Goal: Information Seeking & Learning: Learn about a topic

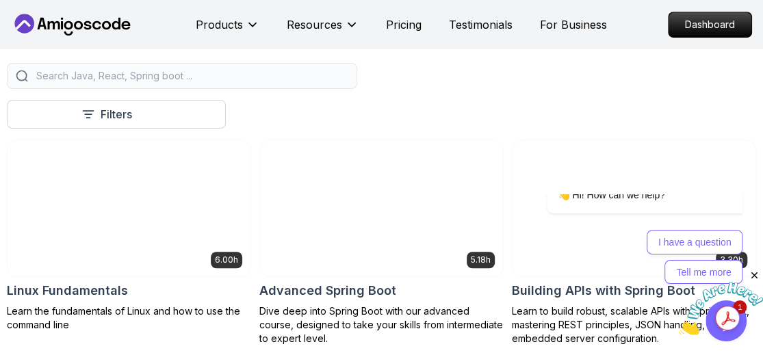
scroll to position [410, 0]
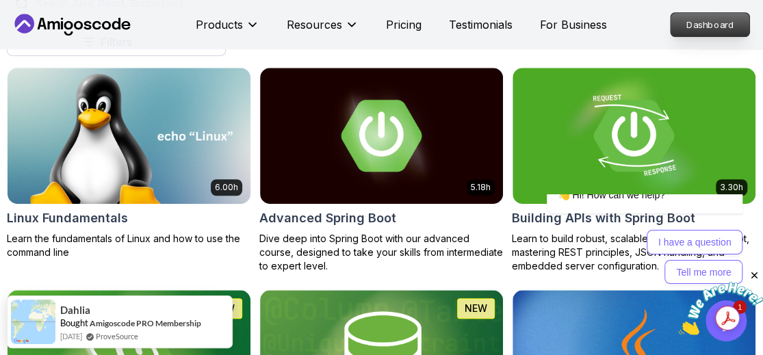
click at [728, 27] on p "Dashboard" at bounding box center [709, 24] width 79 height 23
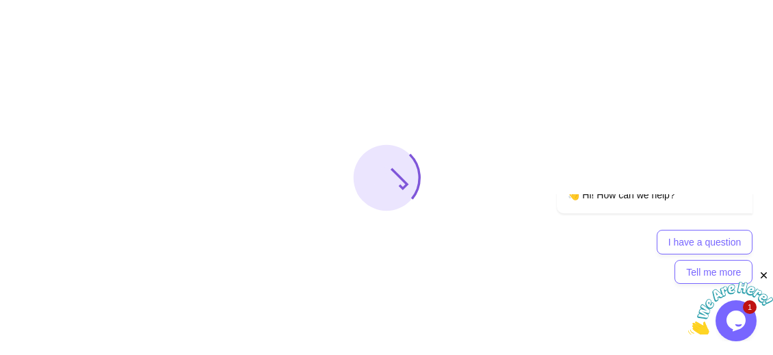
click at [762, 274] on icon "Close" at bounding box center [764, 275] width 12 height 12
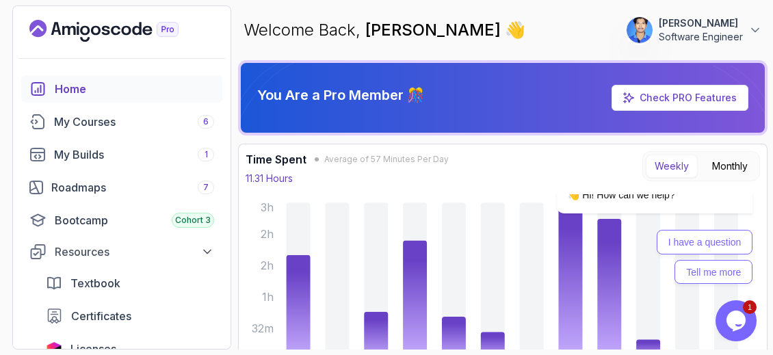
click at [744, 313] on icon "Opens Chat This icon Opens the chat window." at bounding box center [736, 321] width 22 height 22
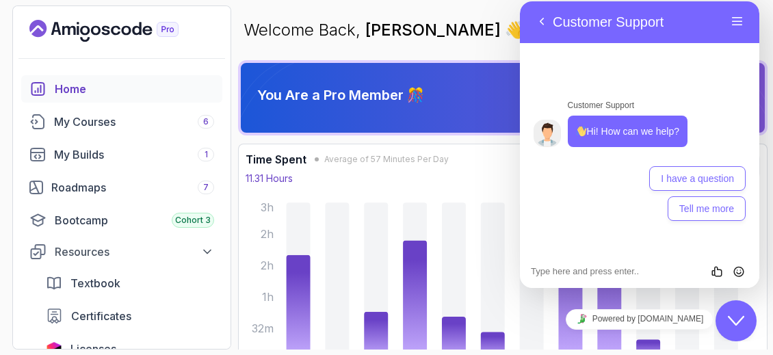
click at [744, 313] on div "Close Chat This icon closes the chat window." at bounding box center [735, 321] width 41 height 16
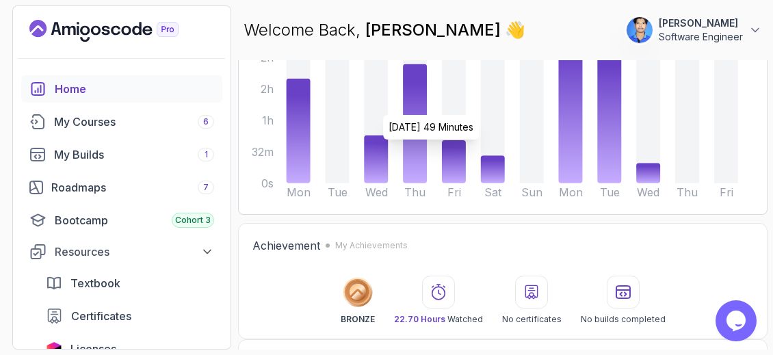
scroll to position [205, 0]
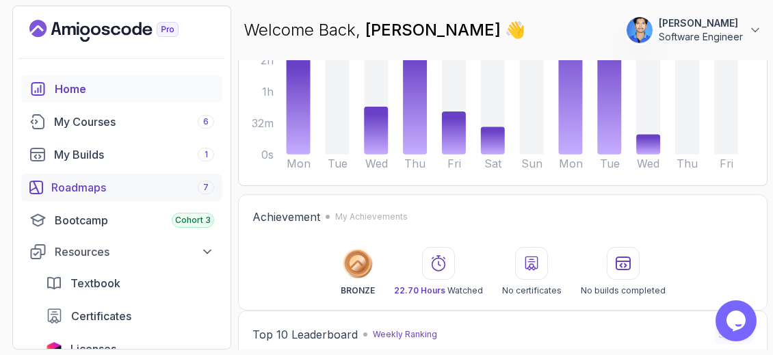
click at [102, 187] on div "Roadmaps 7" at bounding box center [132, 187] width 163 height 16
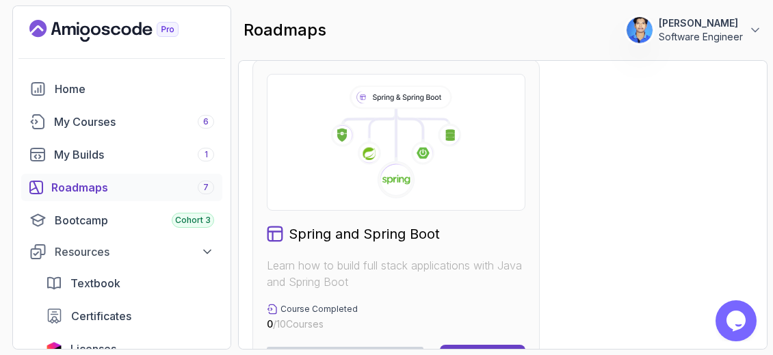
scroll to position [957, 0]
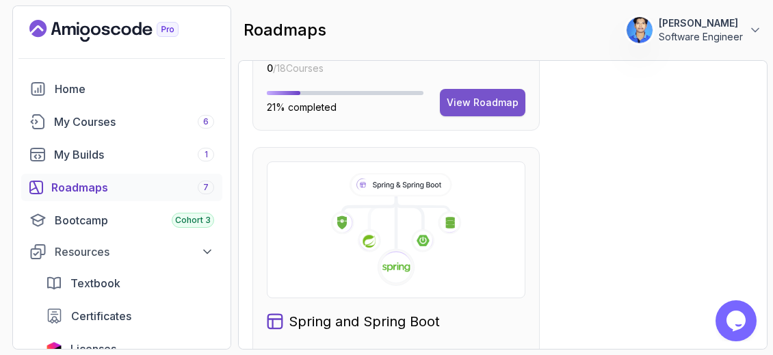
click at [477, 109] on button "View Roadmap" at bounding box center [482, 102] width 85 height 27
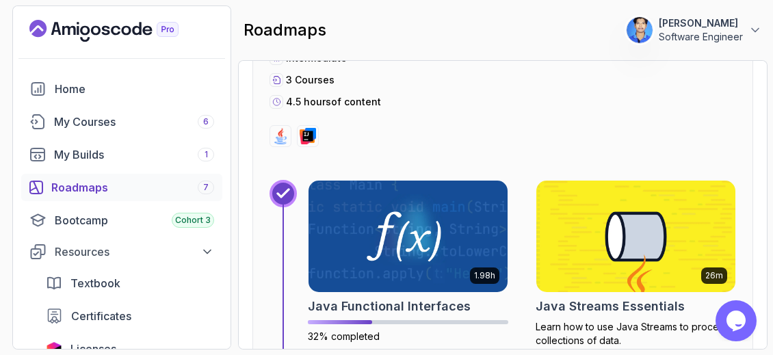
scroll to position [5006, 0]
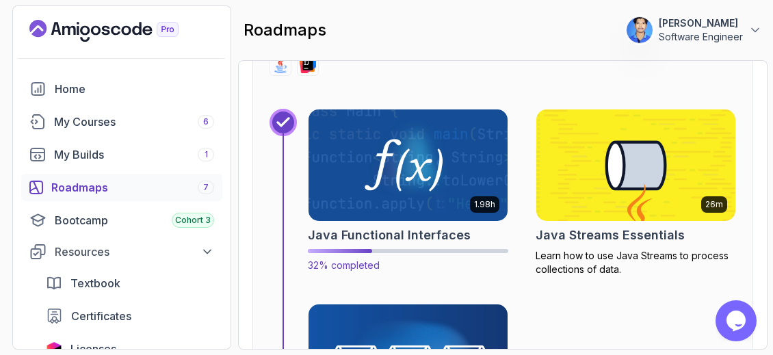
click at [339, 178] on img at bounding box center [408, 165] width 209 height 117
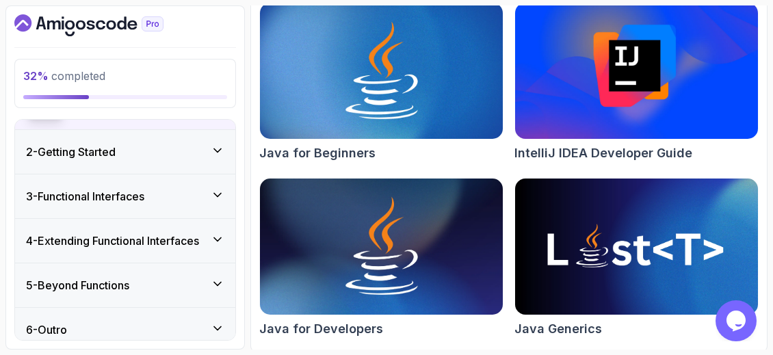
scroll to position [157, 0]
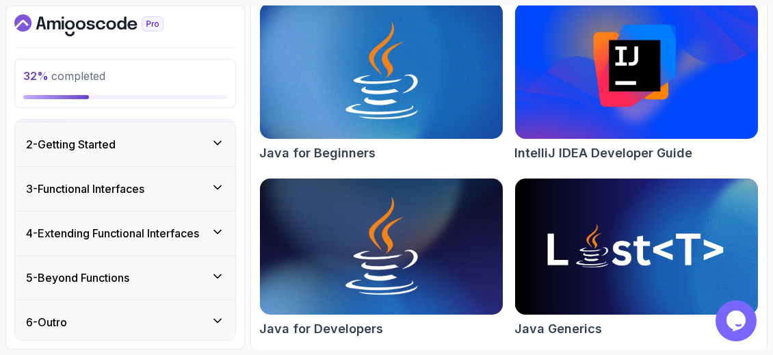
click at [196, 183] on div "3 - Functional Interfaces" at bounding box center [125, 189] width 198 height 16
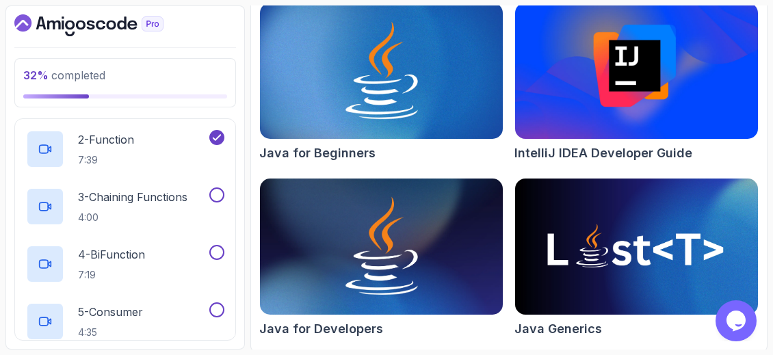
scroll to position [178, 0]
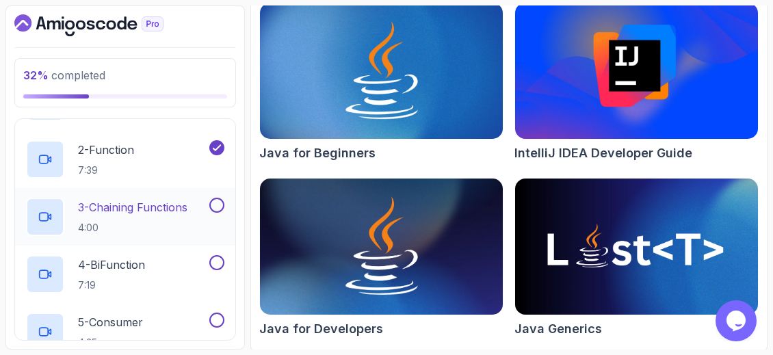
click at [147, 206] on p "3 - Chaining Functions" at bounding box center [132, 207] width 109 height 16
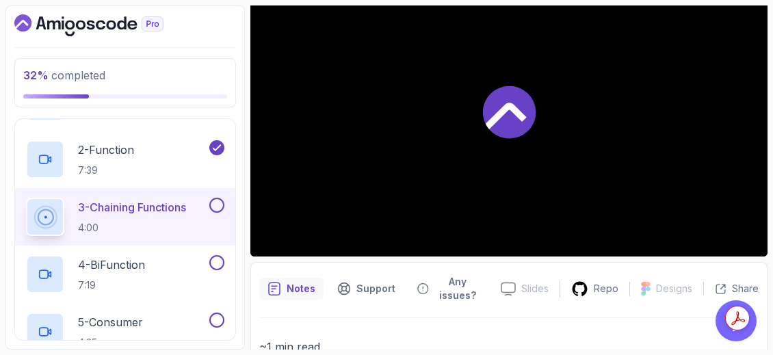
scroll to position [110, 0]
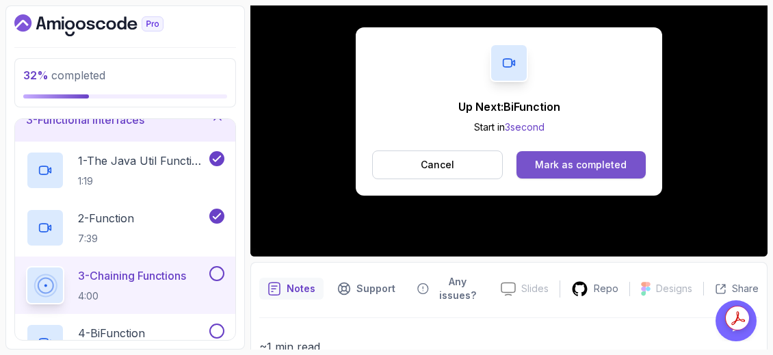
click at [532, 159] on button "Mark as completed" at bounding box center [580, 164] width 129 height 27
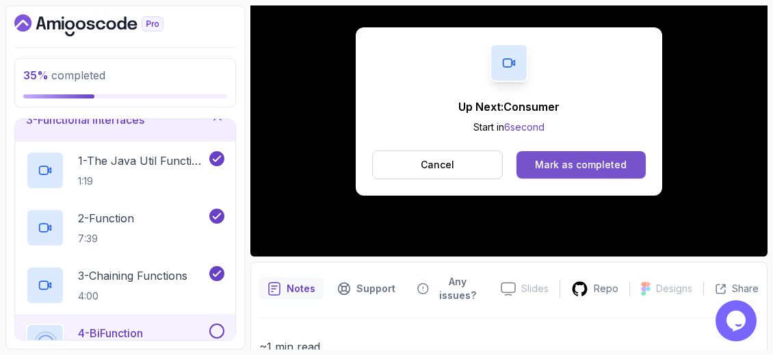
click at [616, 158] on div "Mark as completed" at bounding box center [581, 165] width 92 height 14
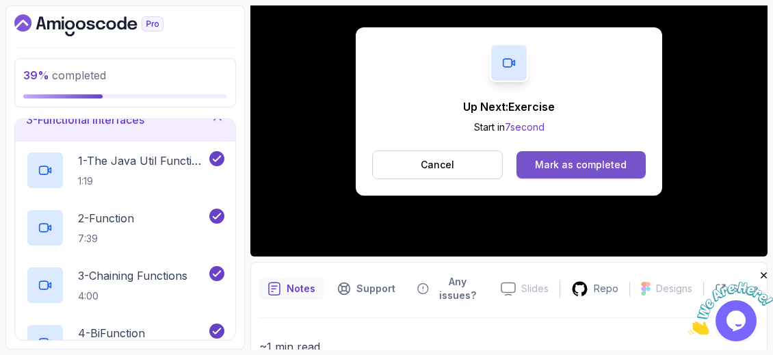
click at [594, 167] on div "Mark as completed" at bounding box center [581, 165] width 92 height 14
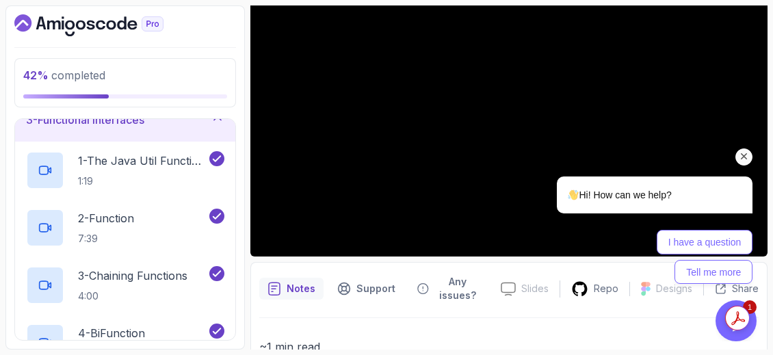
click at [747, 157] on icon "Chat attention grabber" at bounding box center [744, 156] width 12 height 12
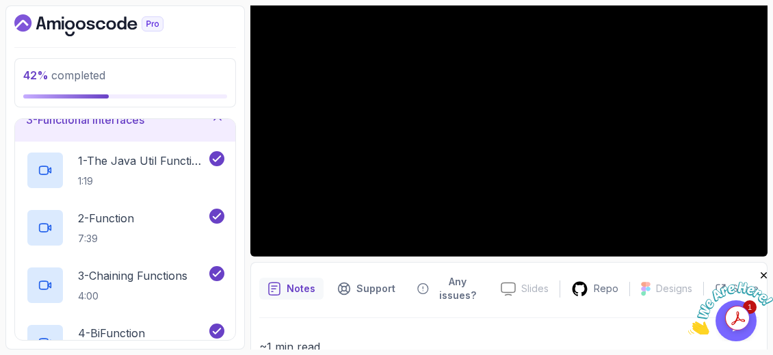
click at [762, 273] on icon "Close" at bounding box center [764, 275] width 12 height 12
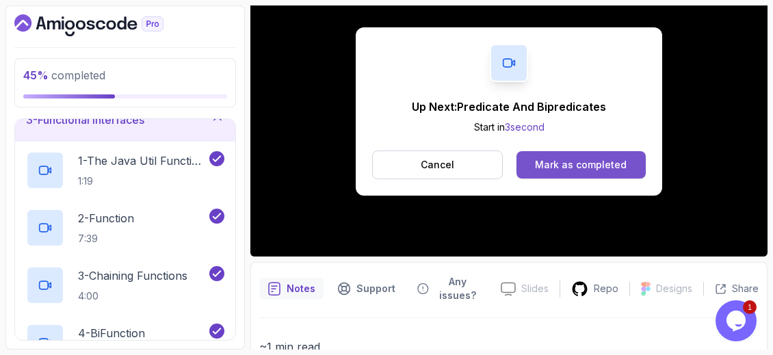
click at [594, 165] on div "Mark as completed" at bounding box center [581, 165] width 92 height 14
click at [559, 158] on div "Mark as completed" at bounding box center [581, 165] width 92 height 14
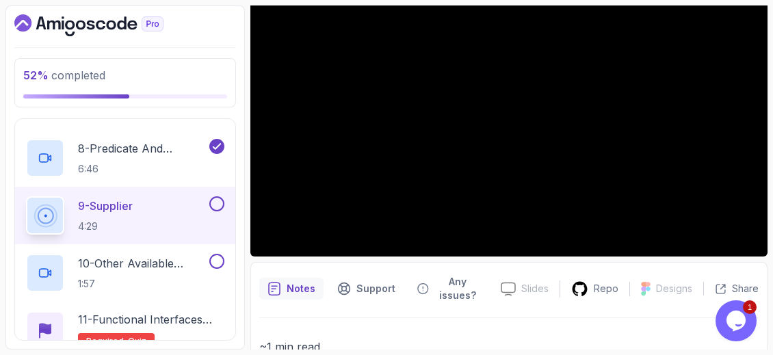
scroll to position [524, 0]
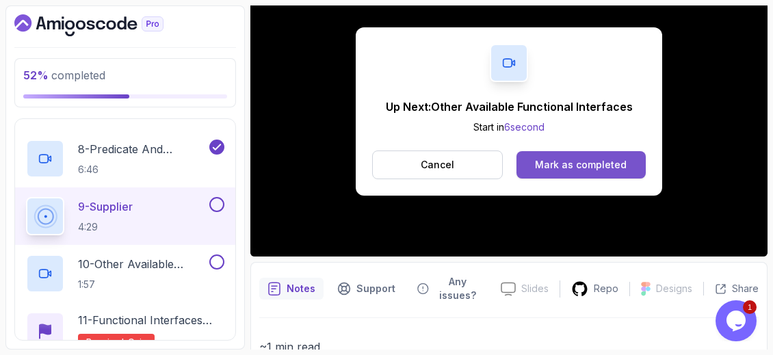
click at [616, 174] on button "Mark as completed" at bounding box center [580, 164] width 129 height 27
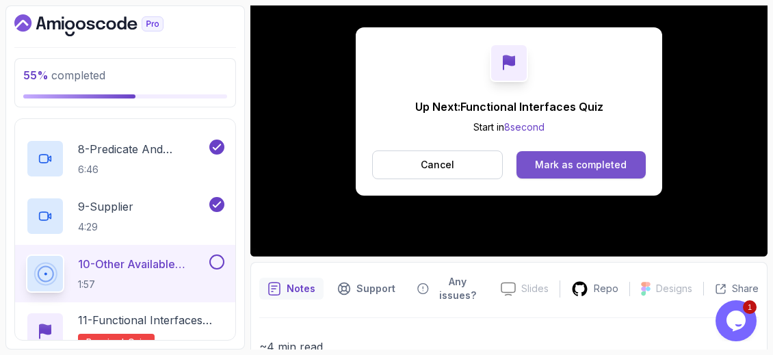
click at [560, 158] on div "Mark as completed" at bounding box center [581, 165] width 92 height 14
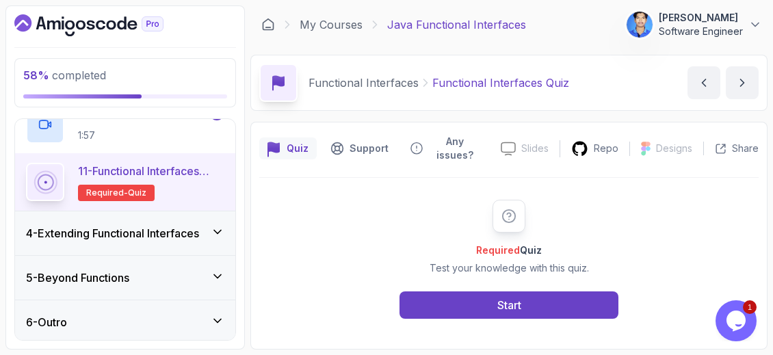
click at [189, 236] on h3 "4 - Extending Functional Interfaces" at bounding box center [112, 233] width 173 height 16
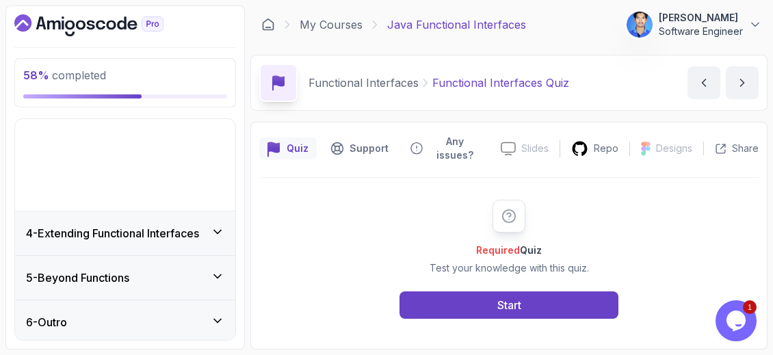
scroll to position [42, 0]
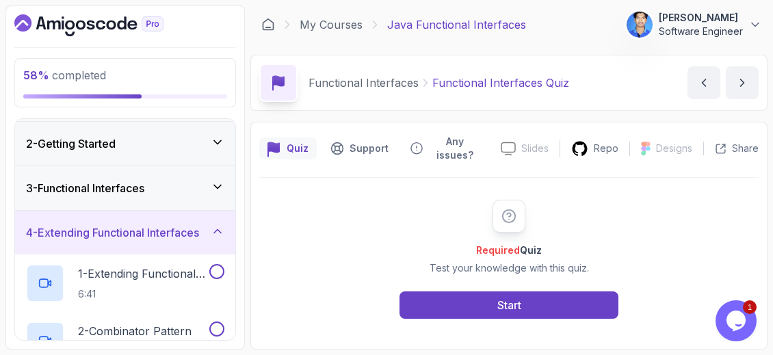
click at [205, 196] on div "3 - Functional Interfaces" at bounding box center [125, 188] width 220 height 44
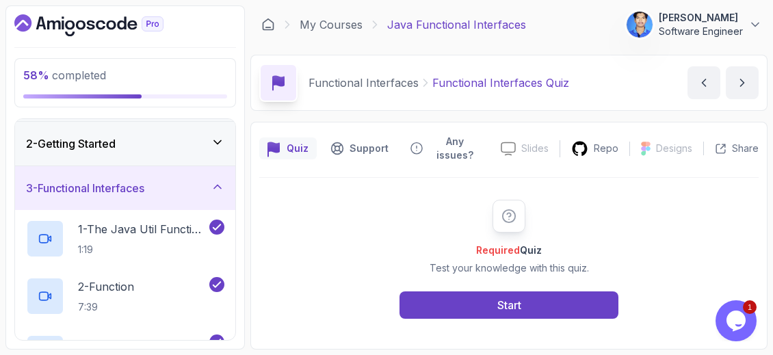
click at [205, 196] on div "3 - Functional Interfaces" at bounding box center [125, 188] width 220 height 44
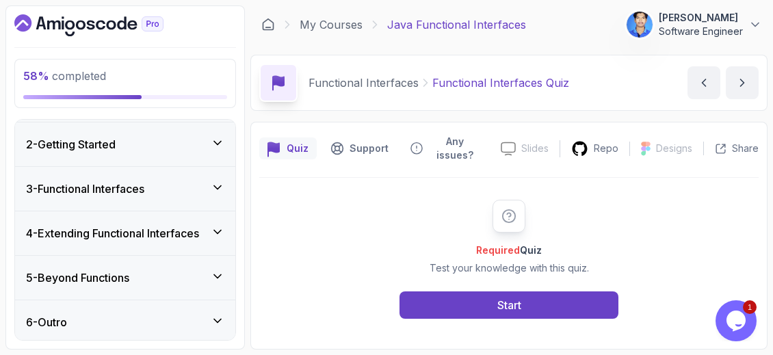
click at [212, 265] on div "5 - Beyond Functions" at bounding box center [125, 278] width 220 height 44
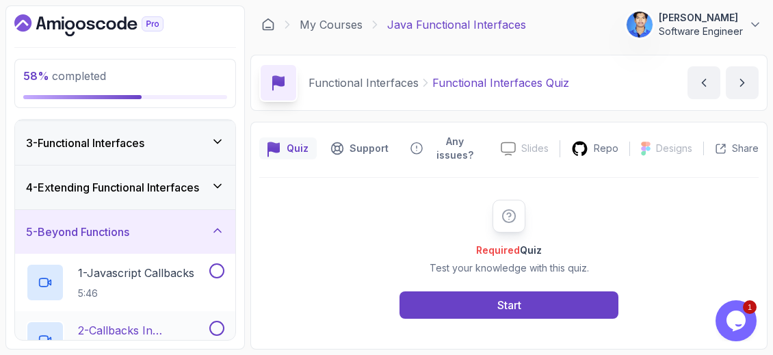
scroll to position [9, 0]
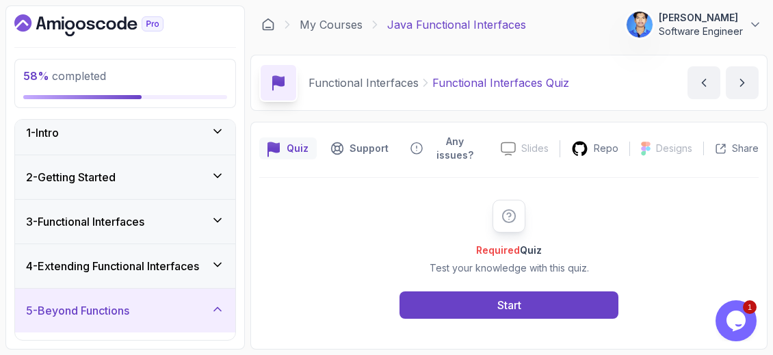
click at [191, 229] on div "3 - Functional Interfaces" at bounding box center [125, 222] width 220 height 44
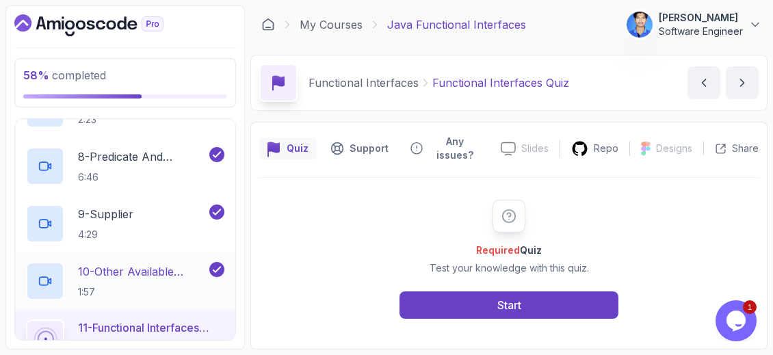
scroll to position [624, 0]
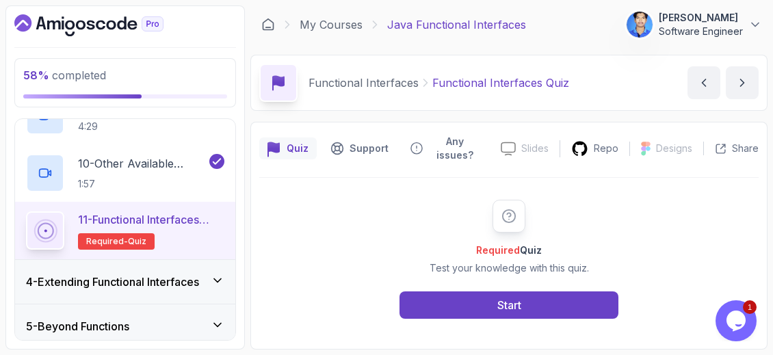
click at [199, 277] on h3 "4 - Extending Functional Interfaces" at bounding box center [112, 282] width 173 height 16
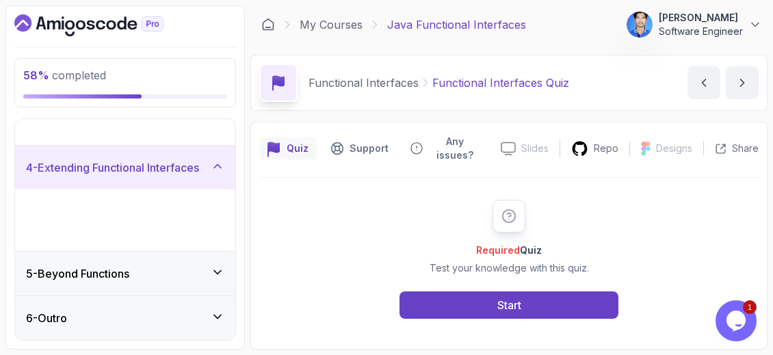
scroll to position [42, 0]
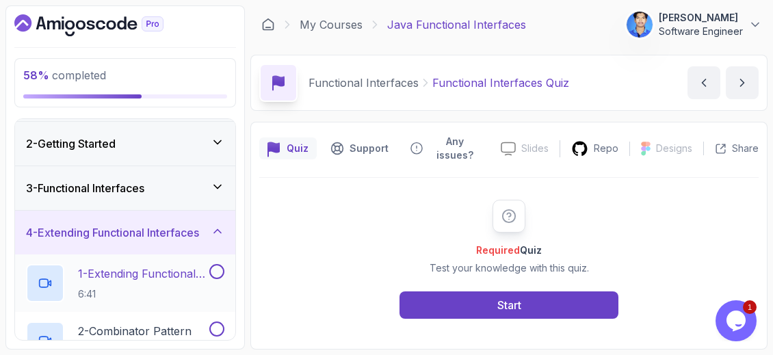
click at [178, 267] on p "1 - Extending Functional Interfaces" at bounding box center [142, 273] width 129 height 16
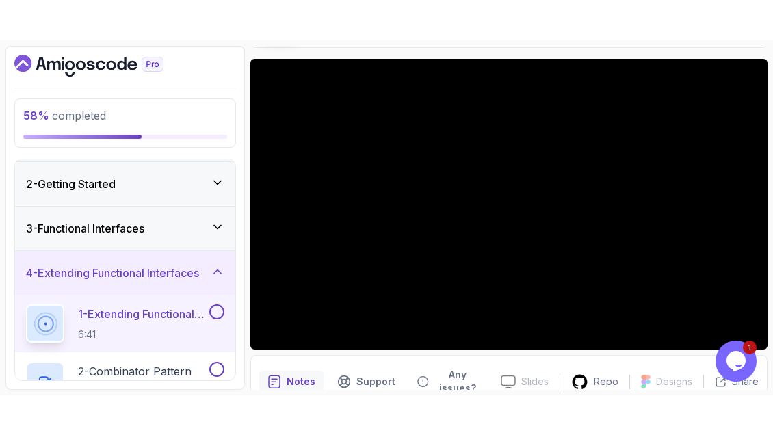
scroll to position [137, 0]
